Goal: Find specific page/section

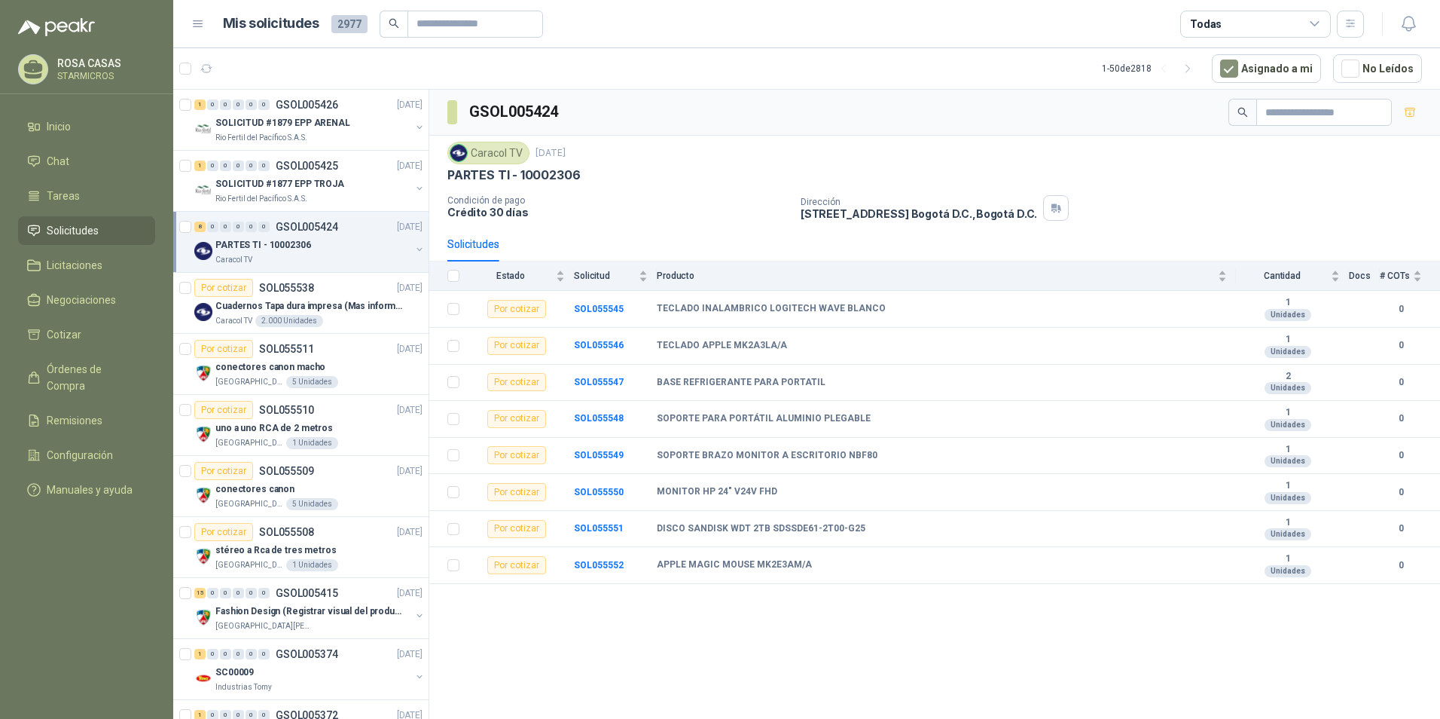
click at [885, 651] on div "GSOL005424 Caracol TV [DATE] PARTES TI - 10002306 Condición de pago Crédito 30 …" at bounding box center [934, 407] width 1011 height 634
